Goal: Task Accomplishment & Management: Use online tool/utility

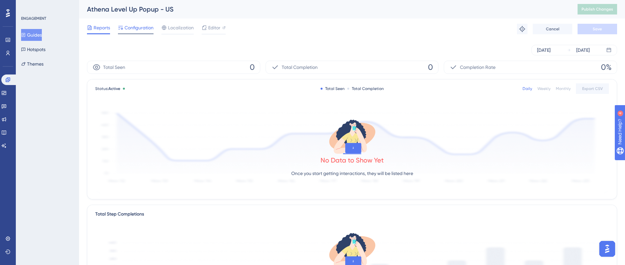
click at [144, 29] on span "Configuration" at bounding box center [139, 28] width 29 height 8
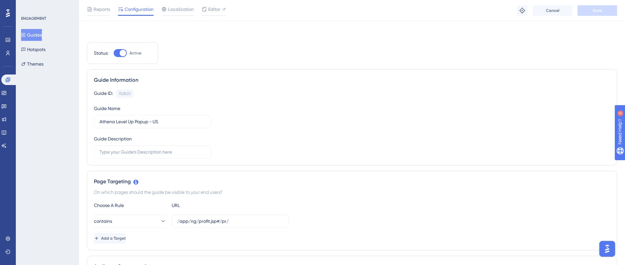
scroll to position [148, 0]
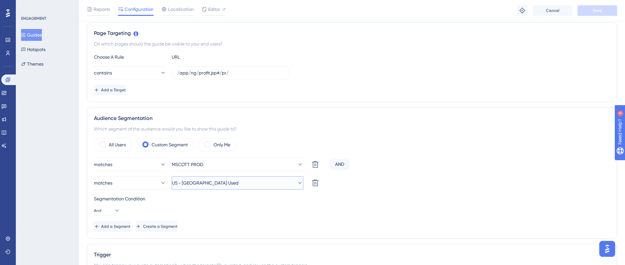
click at [297, 185] on icon at bounding box center [300, 183] width 7 height 7
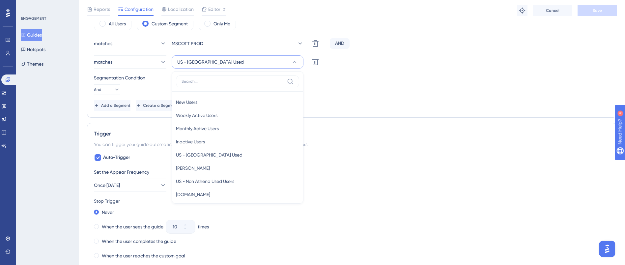
click at [376, 94] on div "Segmentation Condition And" at bounding box center [352, 84] width 516 height 21
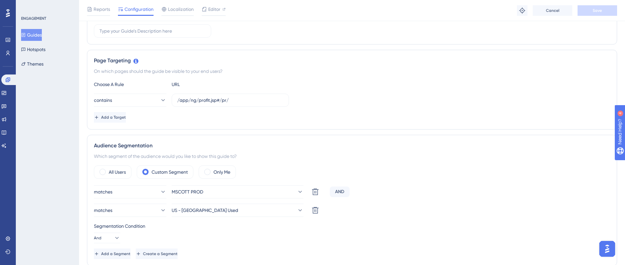
scroll to position [22, 0]
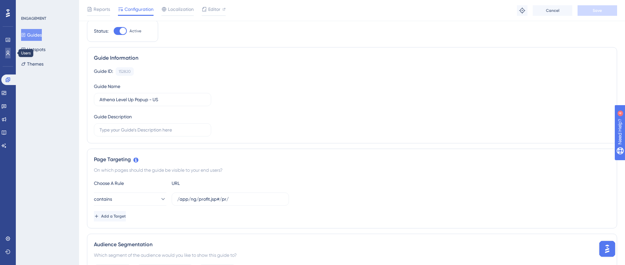
drag, startPoint x: 11, startPoint y: 50, endPoint x: 19, endPoint y: 55, distance: 9.6
click at [11, 50] on link at bounding box center [7, 53] width 5 height 11
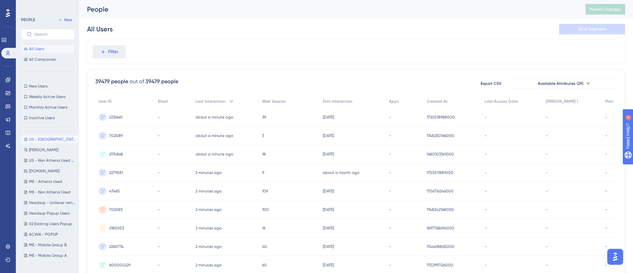
drag, startPoint x: 45, startPoint y: 139, endPoint x: 287, endPoint y: 140, distance: 242.2
click at [45, 139] on span "US - [GEOGRAPHIC_DATA] Used" at bounding box center [52, 138] width 47 height 5
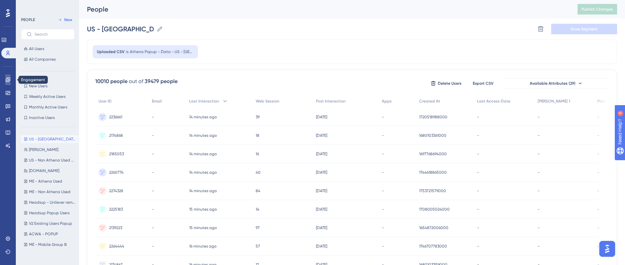
click at [7, 77] on icon at bounding box center [7, 79] width 5 height 5
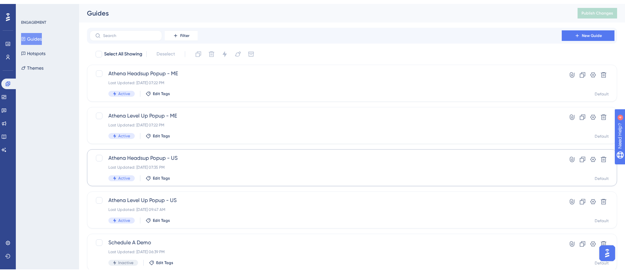
scroll to position [49, 0]
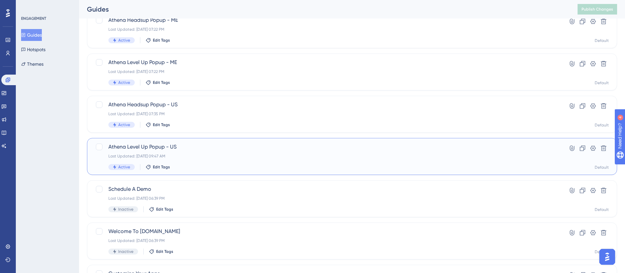
click at [187, 149] on span "Athena Level Up Popup - US" at bounding box center [325, 147] width 435 height 8
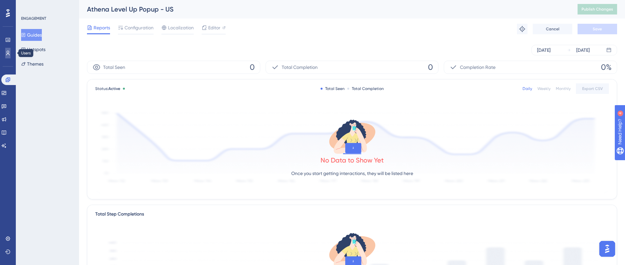
click at [7, 54] on icon at bounding box center [7, 52] width 5 height 5
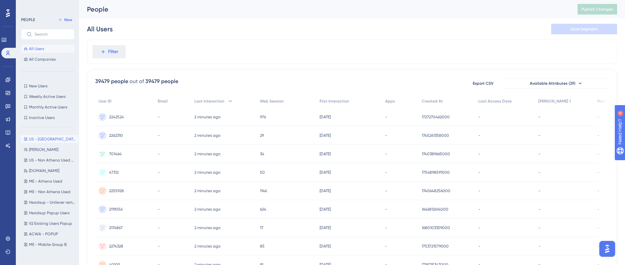
click at [50, 139] on span "US - [GEOGRAPHIC_DATA] Used" at bounding box center [52, 138] width 47 height 5
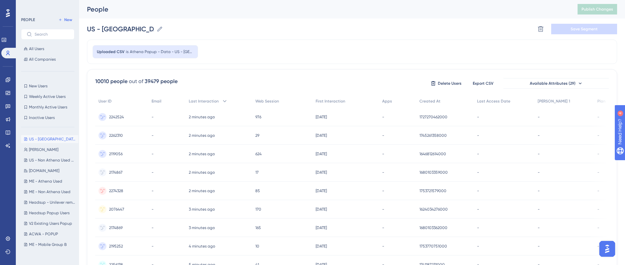
click at [114, 117] on span "2242524" at bounding box center [116, 116] width 15 height 5
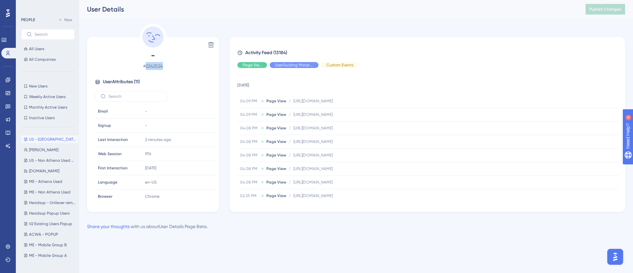
drag, startPoint x: 145, startPoint y: 63, endPoint x: 171, endPoint y: 64, distance: 26.0
click at [169, 63] on span "# 2242524" at bounding box center [153, 66] width 116 height 8
copy span "2242524"
